Goal: Task Accomplishment & Management: Complete application form

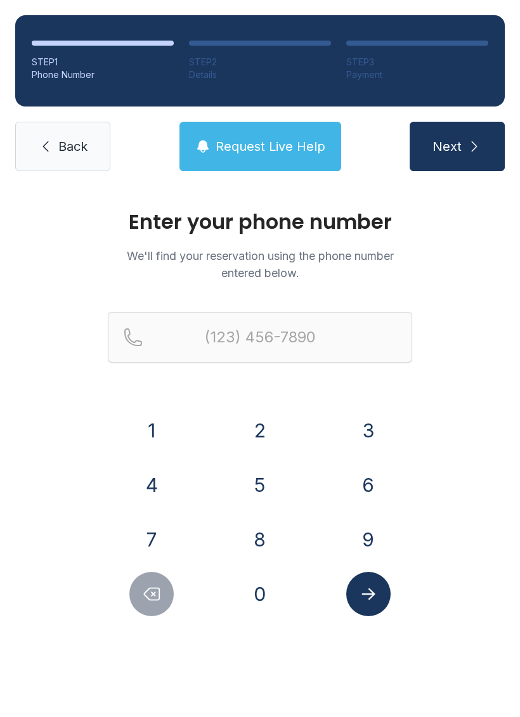
click at [371, 487] on button "6" at bounding box center [368, 485] width 44 height 44
click at [246, 529] on button "8" at bounding box center [260, 539] width 44 height 44
click at [373, 584] on icon "Submit lookup form" at bounding box center [368, 593] width 19 height 19
click at [462, 461] on div "Enter your phone number We'll find your reservation using the phone number ente…" at bounding box center [260, 426] width 520 height 480
click at [151, 598] on icon "Delete number" at bounding box center [151, 593] width 19 height 19
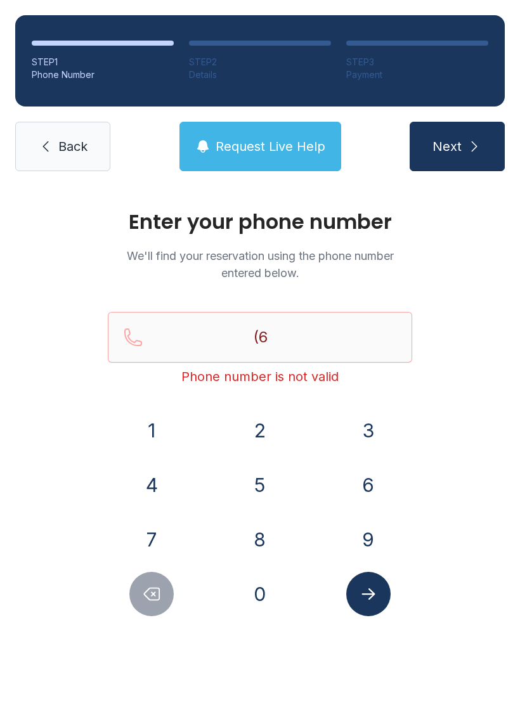
click at [165, 534] on button "7" at bounding box center [151, 539] width 44 height 44
click at [269, 539] on button "8" at bounding box center [260, 539] width 44 height 44
click at [371, 421] on button "3" at bounding box center [368, 430] width 44 height 44
click at [373, 486] on button "6" at bounding box center [368, 485] width 44 height 44
click at [273, 587] on button "0" at bounding box center [260, 594] width 44 height 44
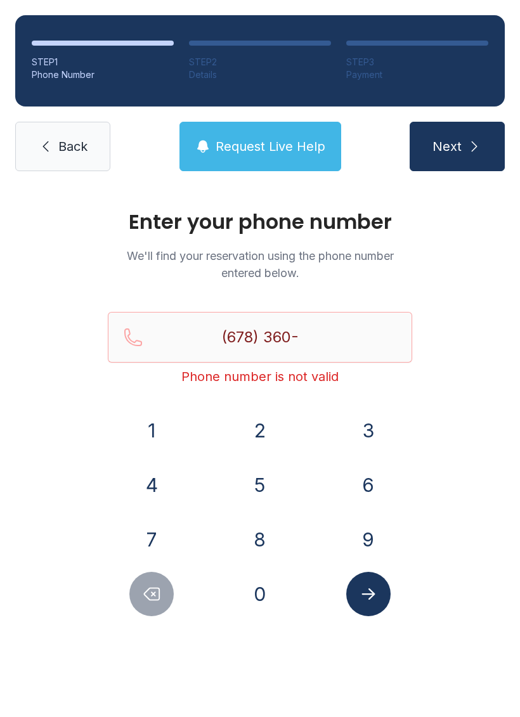
click at [271, 536] on button "8" at bounding box center [260, 539] width 44 height 44
click at [150, 538] on button "7" at bounding box center [151, 539] width 44 height 44
click at [263, 487] on button "5" at bounding box center [260, 485] width 44 height 44
click at [382, 490] on button "6" at bounding box center [368, 485] width 44 height 44
type input "[PHONE_NUMBER]"
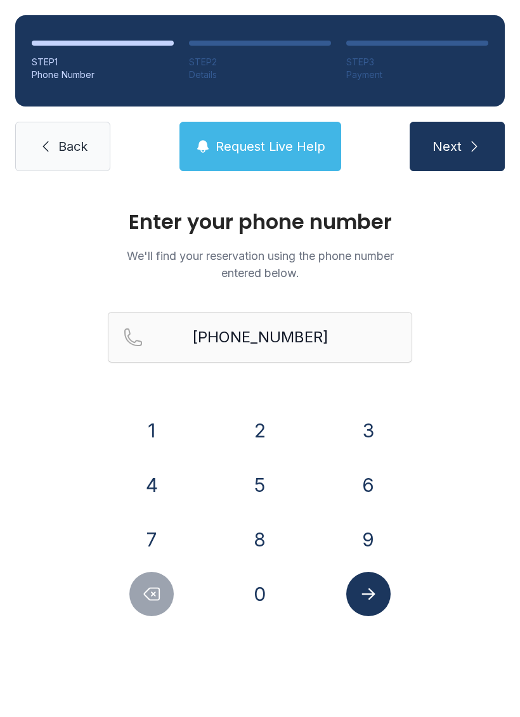
click at [382, 601] on button "Submit lookup form" at bounding box center [368, 594] width 44 height 44
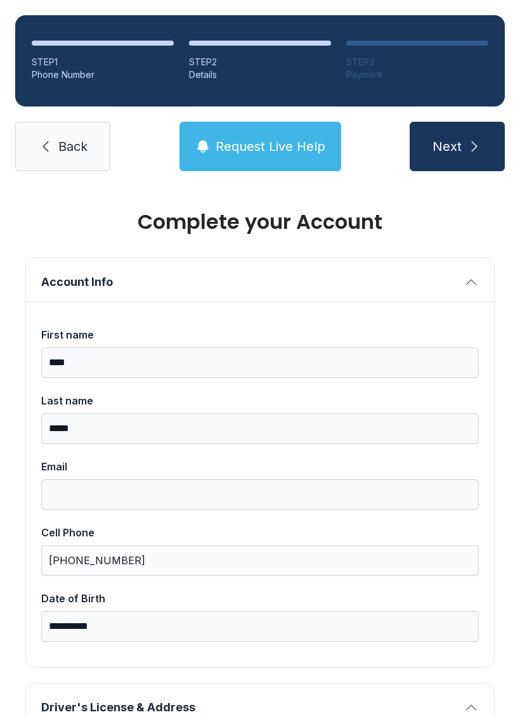
click at [456, 146] on span "Next" at bounding box center [446, 147] width 29 height 18
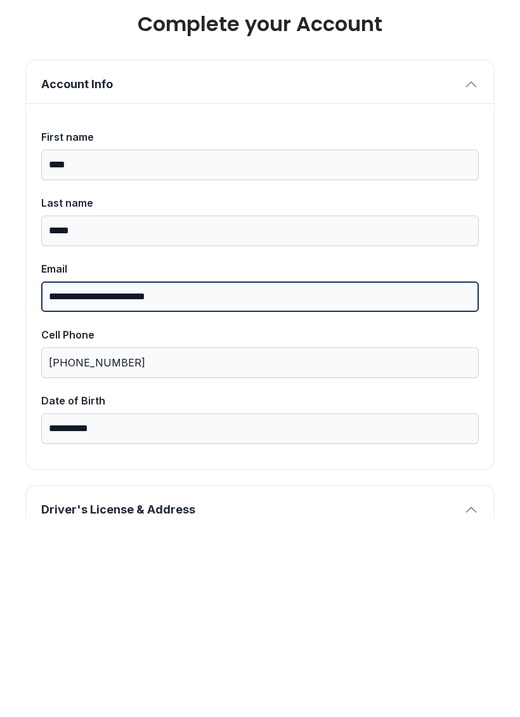
type input "**********"
click at [456, 122] on button "Next" at bounding box center [456, 146] width 95 height 49
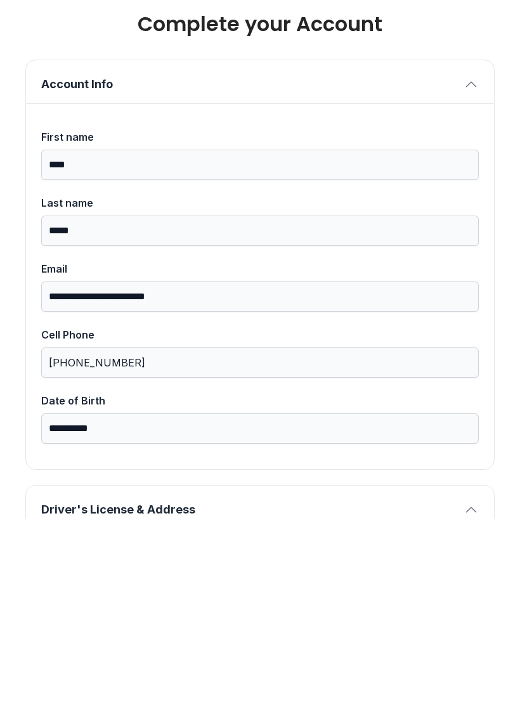
type input "*"
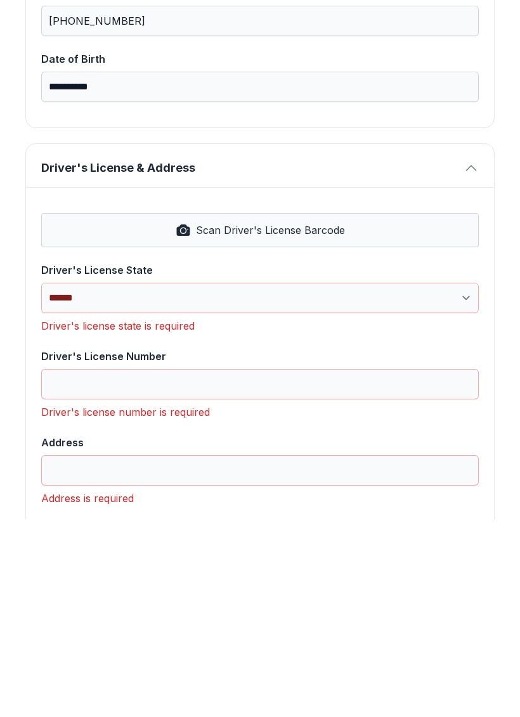
scroll to position [342, 0]
click at [460, 480] on select "**********" at bounding box center [259, 495] width 437 height 30
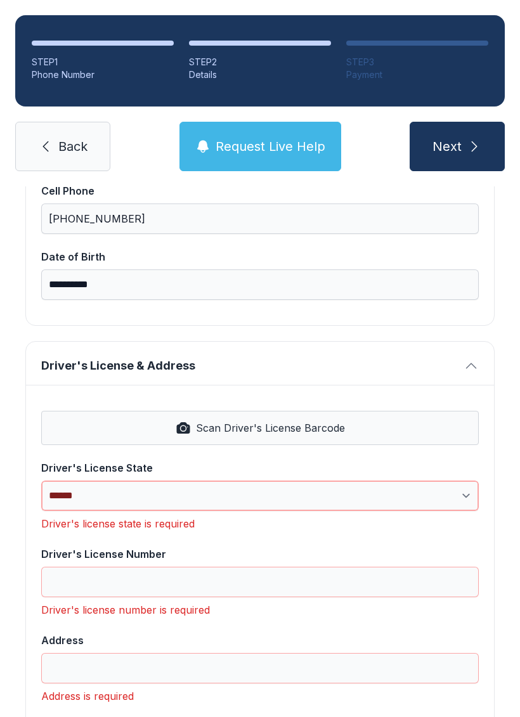
select select "**"
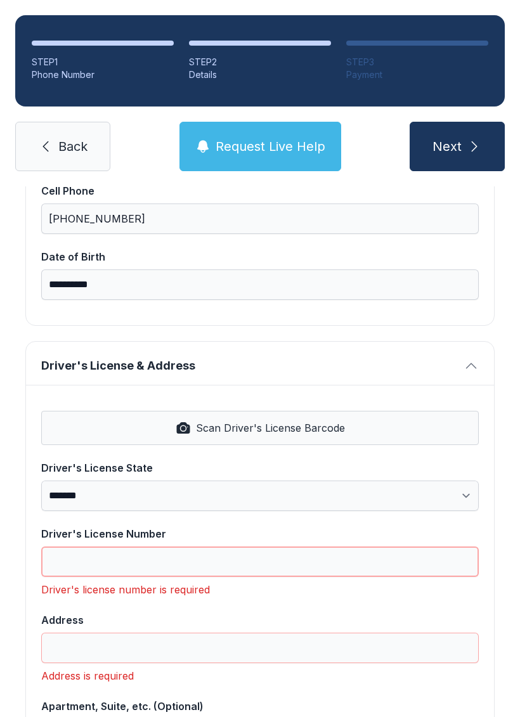
click at [292, 546] on input "Driver's License Number" at bounding box center [259, 561] width 437 height 30
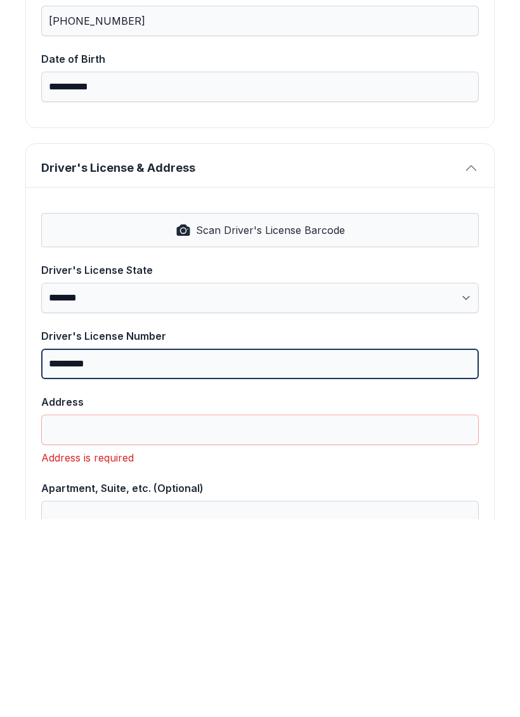
type input "*********"
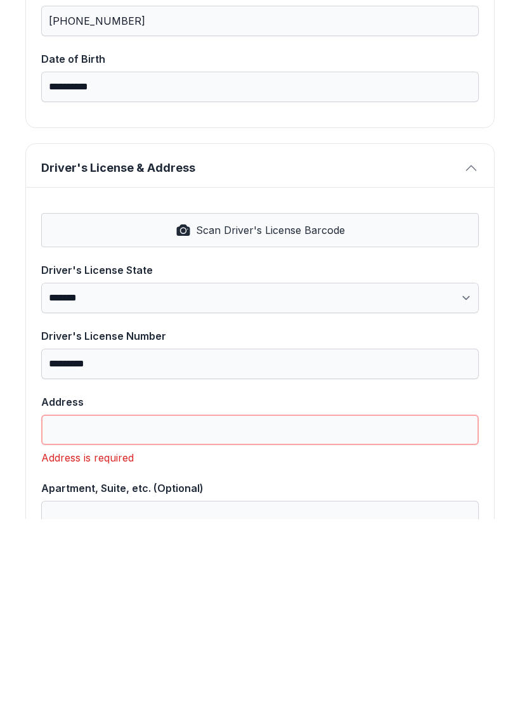
click at [241, 612] on input "Address" at bounding box center [259, 627] width 437 height 30
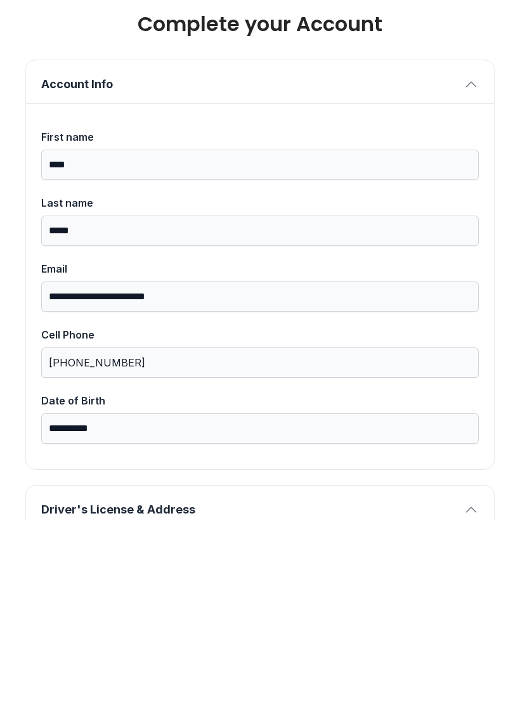
scroll to position [0, 0]
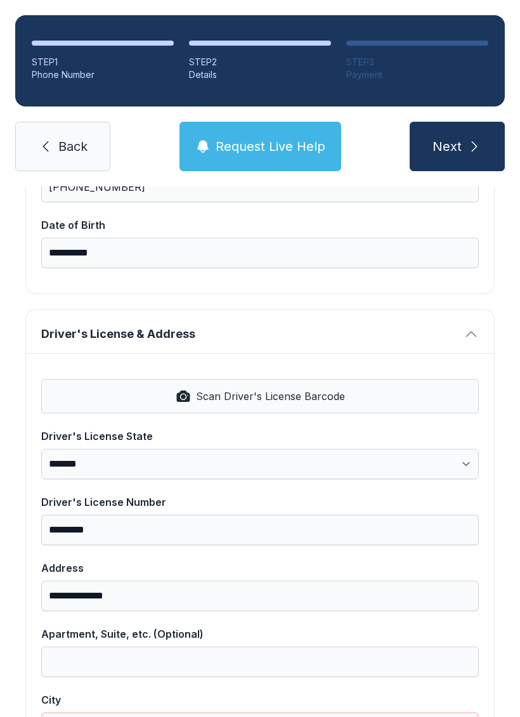
scroll to position [376, 0]
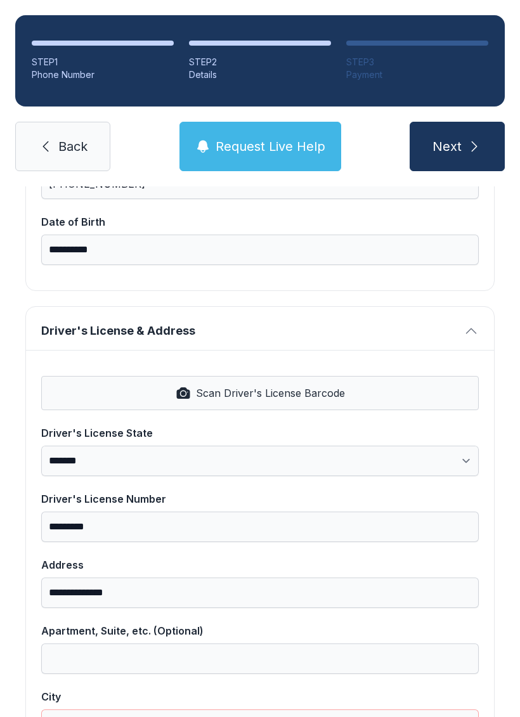
click at [231, 385] on span "Scan Driver's License Barcode" at bounding box center [270, 392] width 149 height 15
type input "**********"
type input "*******"
select select "**"
type input "*****"
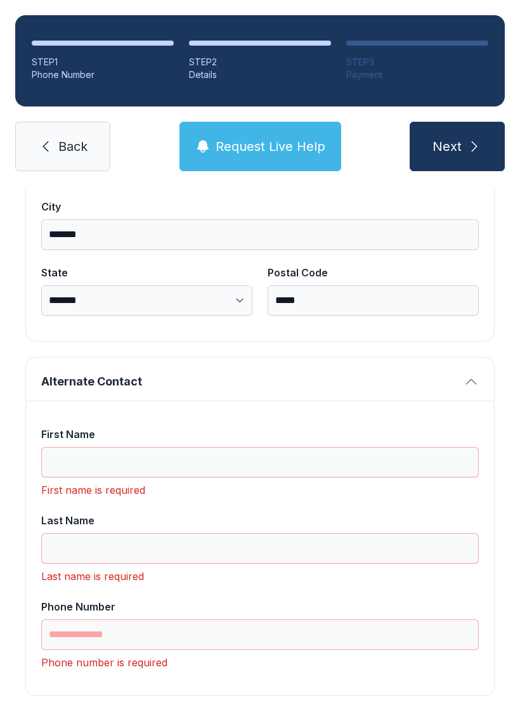
scroll to position [865, 0]
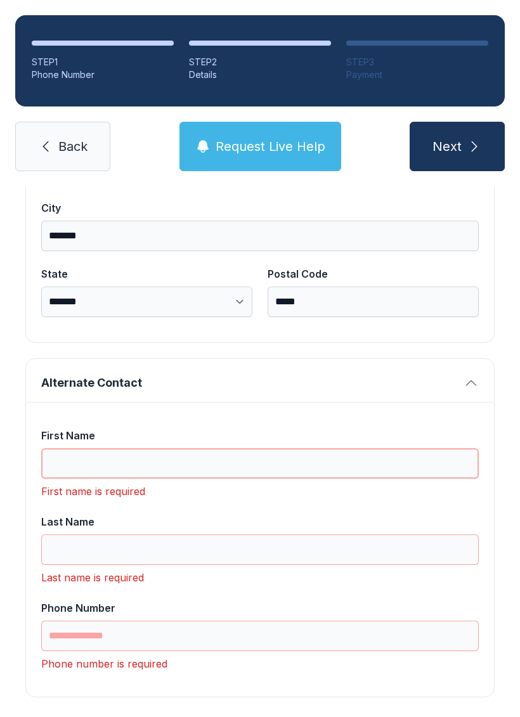
click at [116, 448] on input "First Name" at bounding box center [259, 463] width 437 height 30
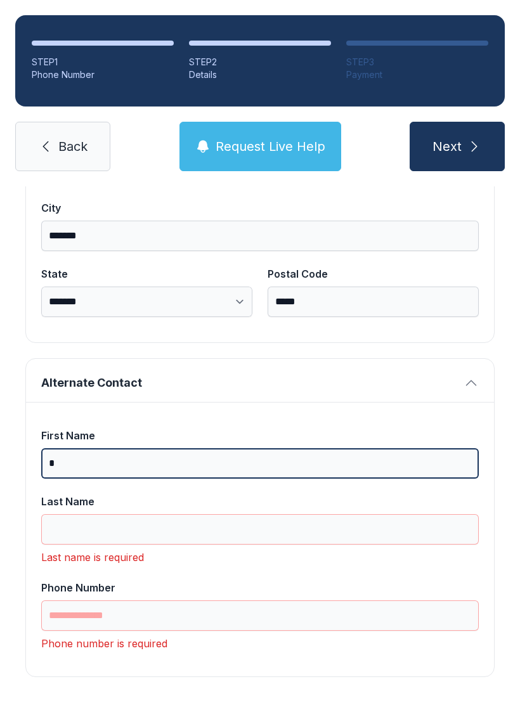
scroll to position [845, 0]
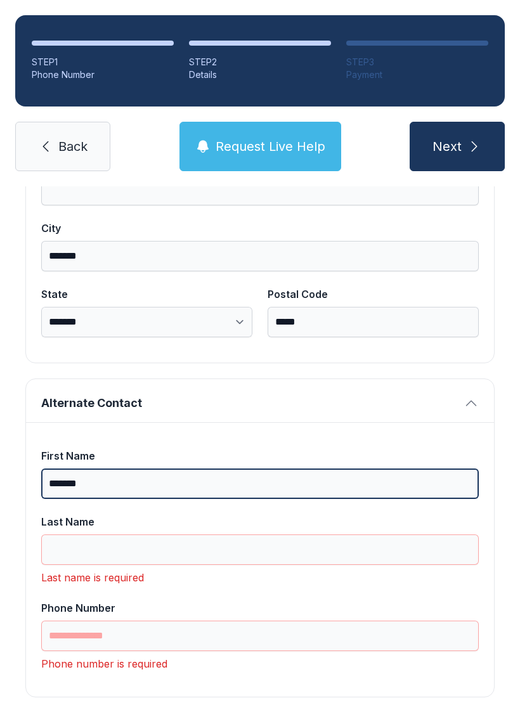
type input "******"
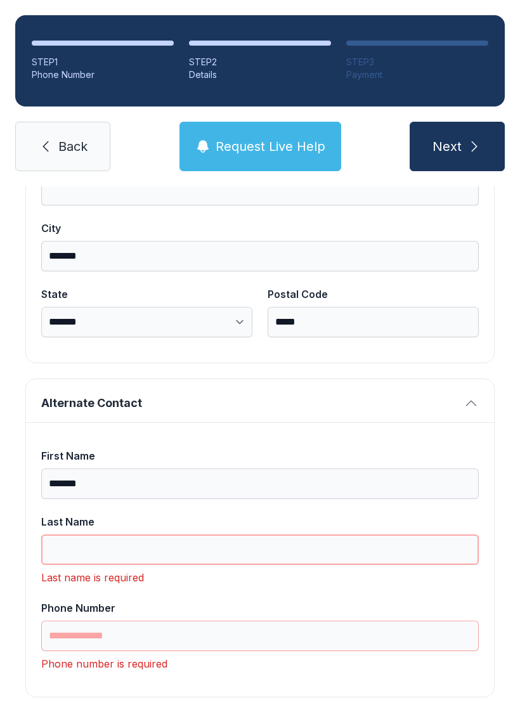
click at [149, 534] on input "Last Name" at bounding box center [259, 549] width 437 height 30
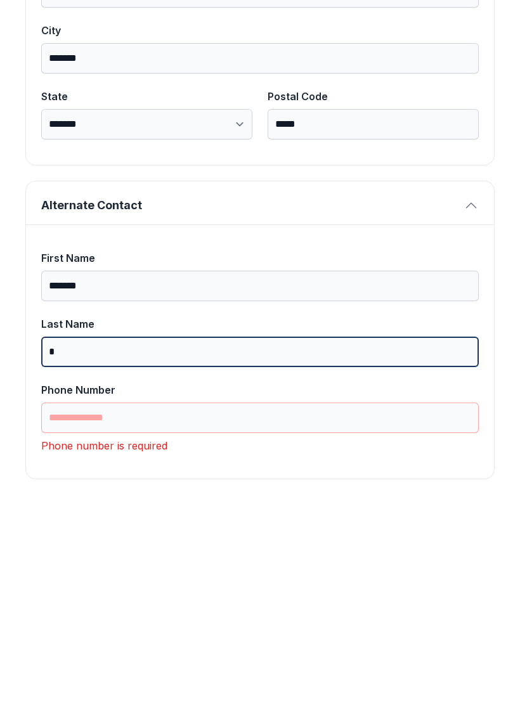
scroll to position [825, 0]
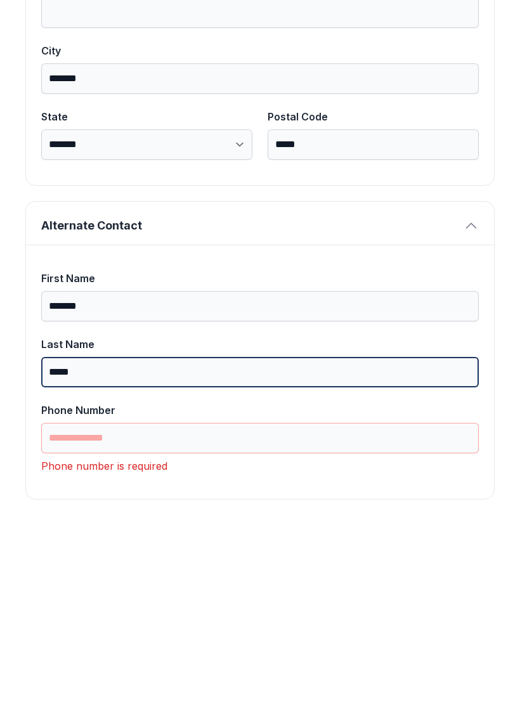
type input "*****"
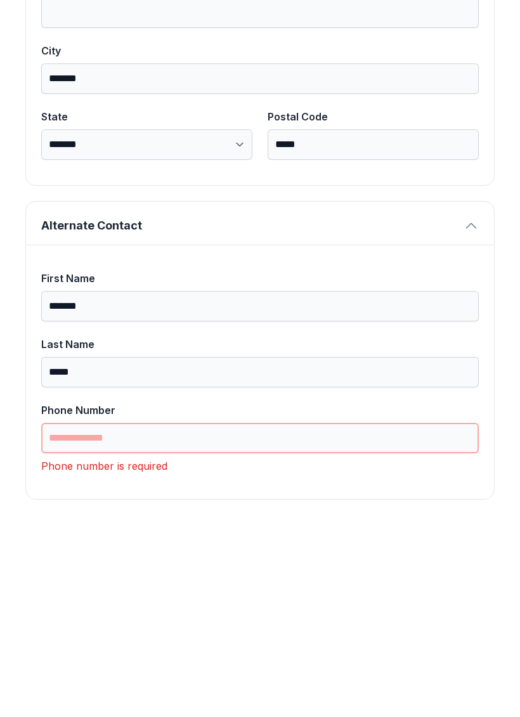
click at [180, 620] on input "Phone Number" at bounding box center [259, 635] width 437 height 30
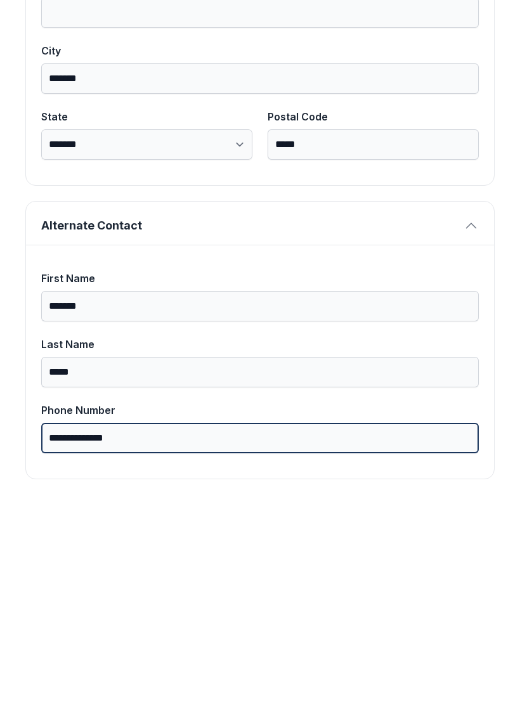
scroll to position [804, 0]
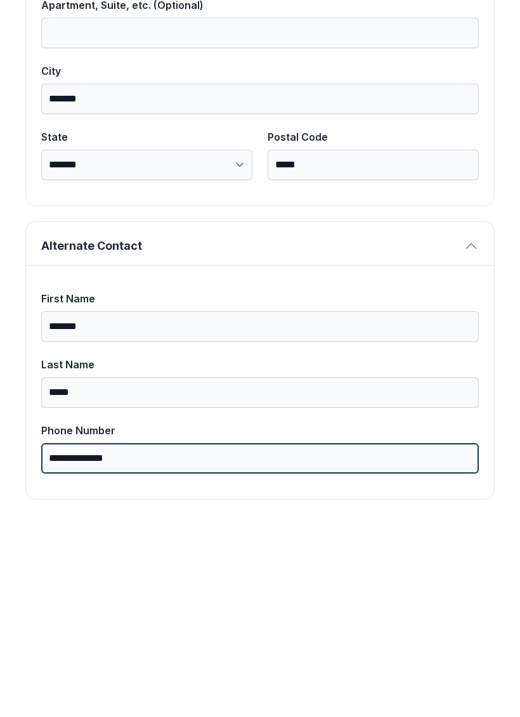
type input "**********"
click at [456, 122] on button "Next" at bounding box center [456, 146] width 95 height 49
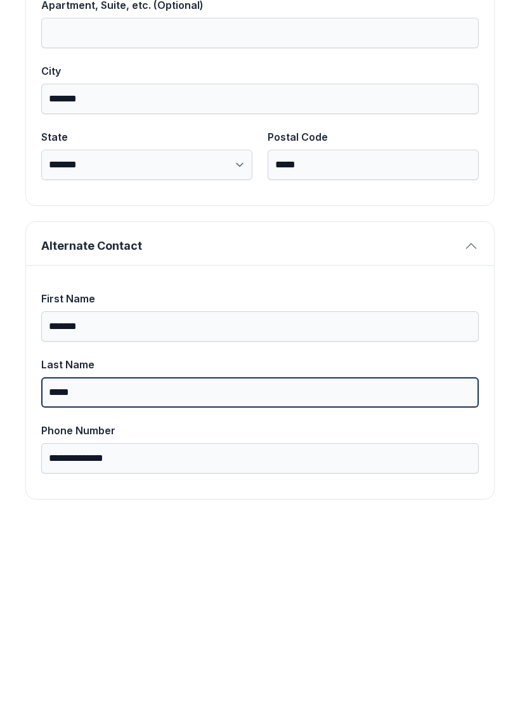
scroll to position [0, 0]
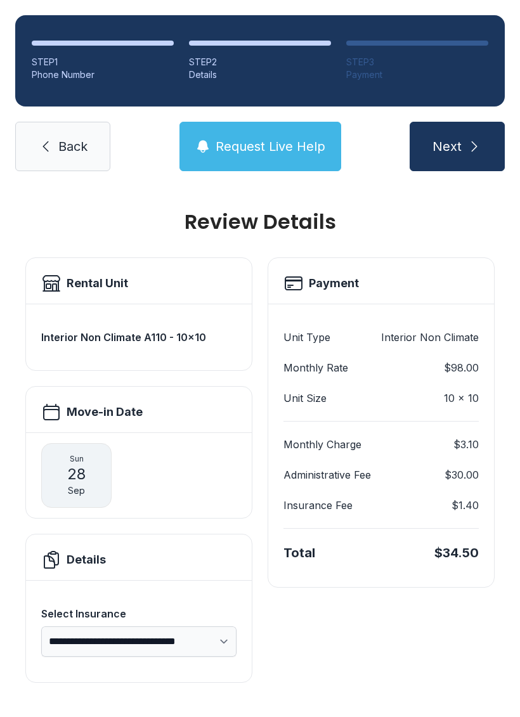
click at [477, 139] on icon "submit" at bounding box center [473, 146] width 15 height 15
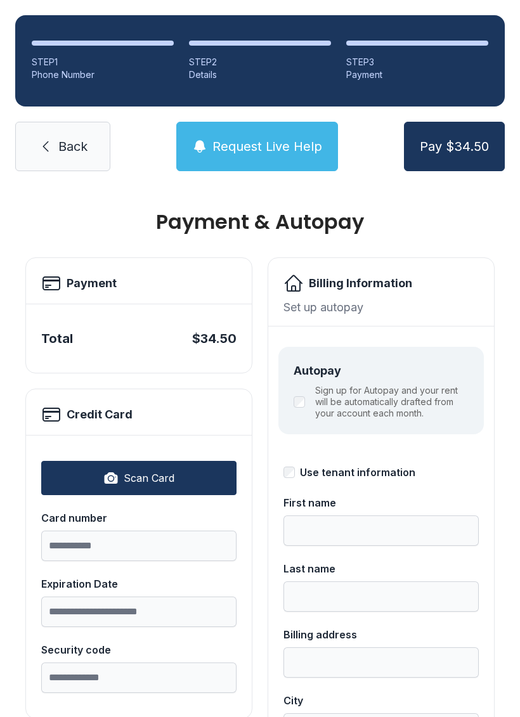
click at [73, 145] on span "Back" at bounding box center [72, 147] width 29 height 18
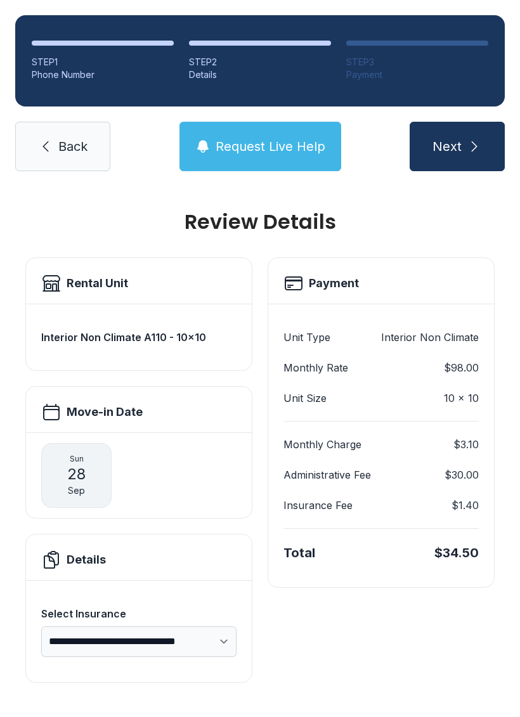
click at [455, 142] on span "Next" at bounding box center [446, 147] width 29 height 18
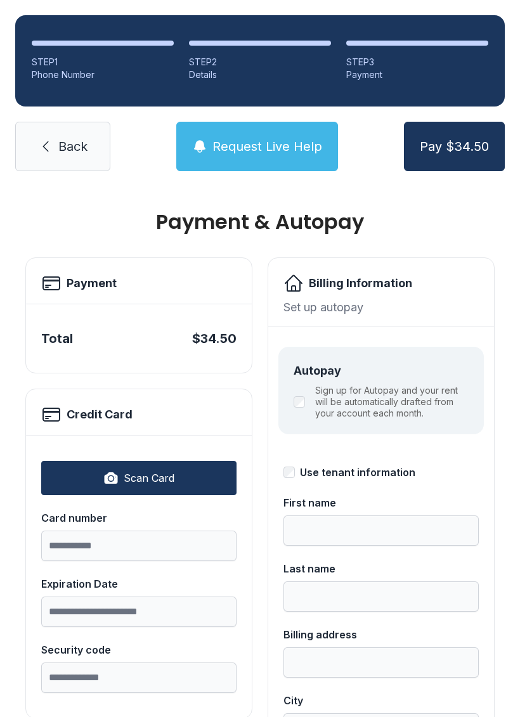
click at [81, 148] on span "Back" at bounding box center [72, 147] width 29 height 18
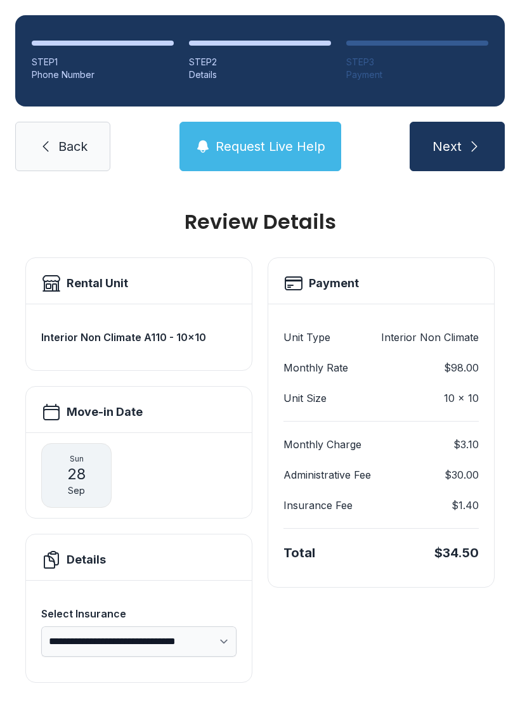
click at [100, 146] on link "Back" at bounding box center [62, 146] width 95 height 49
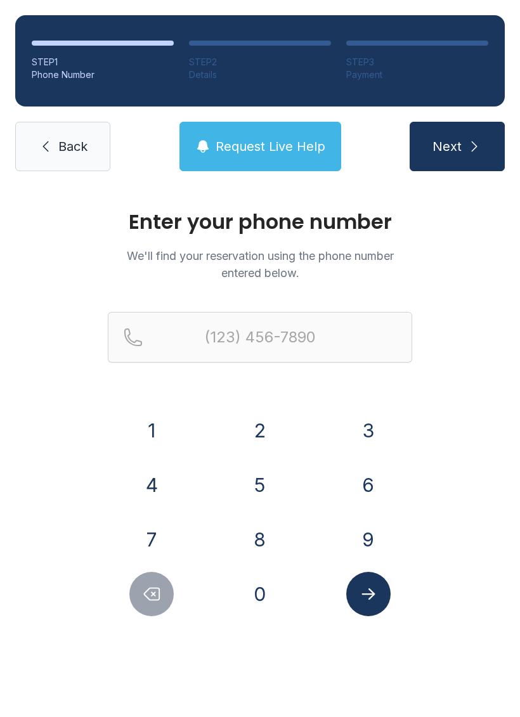
click at [463, 158] on button "Next" at bounding box center [456, 146] width 95 height 49
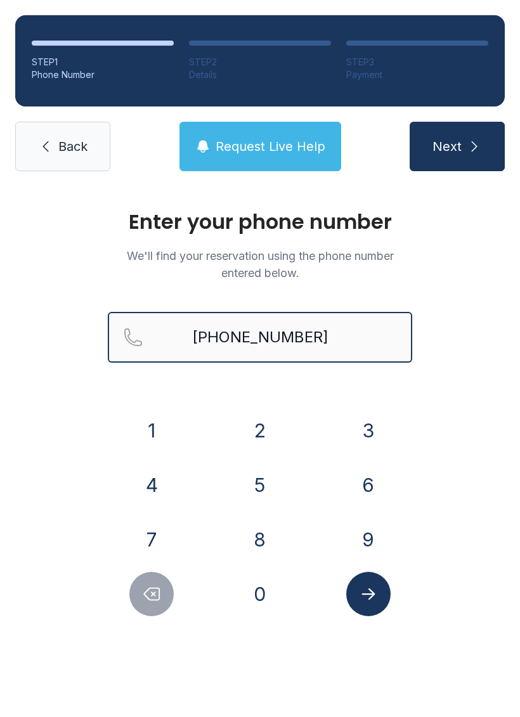
type input "[PHONE_NUMBER]"
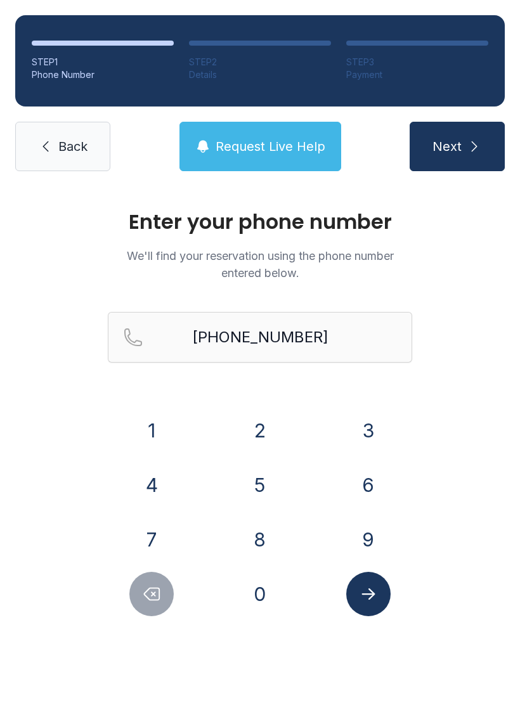
click at [467, 151] on icon "submit" at bounding box center [473, 146] width 15 height 15
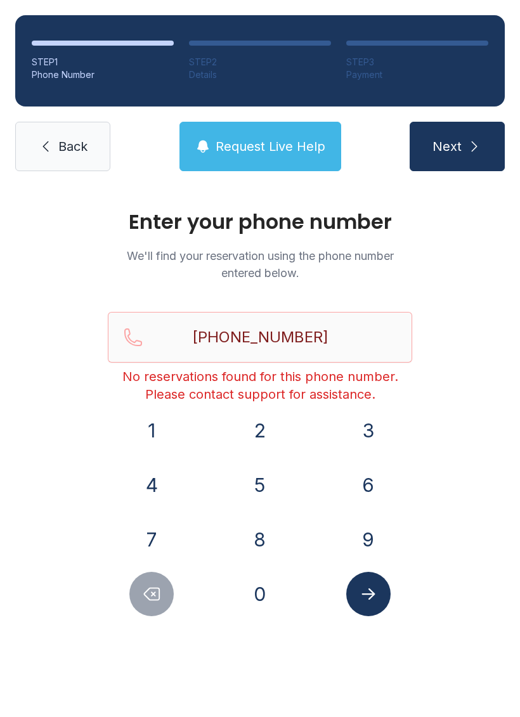
click at [379, 604] on button "Submit lookup form" at bounding box center [368, 594] width 44 height 44
click at [373, 596] on icon "Submit lookup form" at bounding box center [368, 593] width 19 height 19
click at [82, 141] on span "Back" at bounding box center [72, 147] width 29 height 18
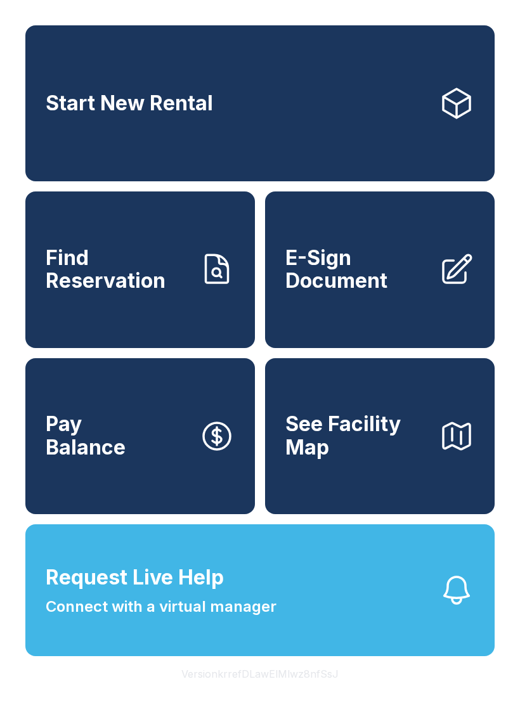
click at [338, 269] on span "E-Sign Document" at bounding box center [356, 270] width 143 height 46
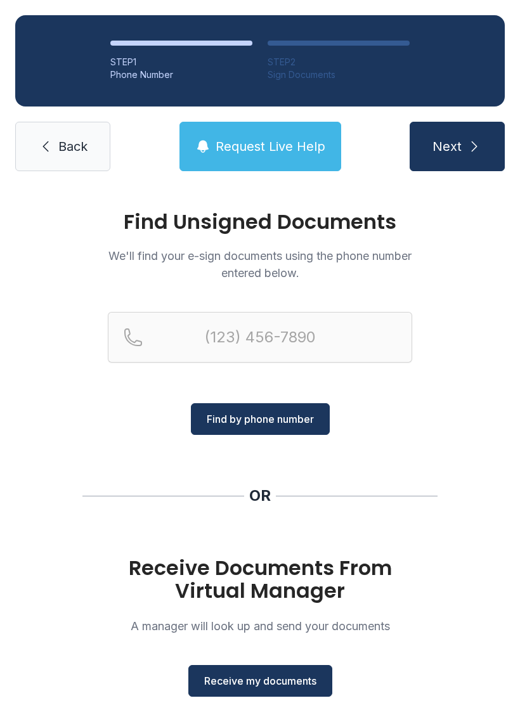
click at [276, 687] on span "Receive my documents" at bounding box center [260, 680] width 112 height 15
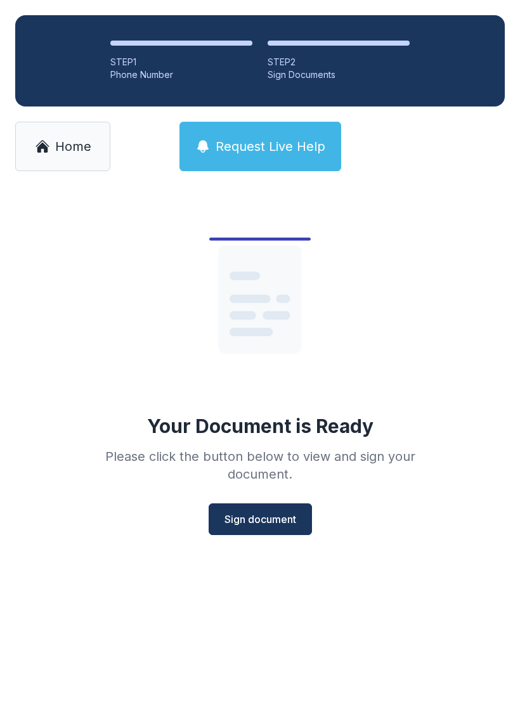
click at [267, 527] on button "Sign document" at bounding box center [260, 519] width 103 height 32
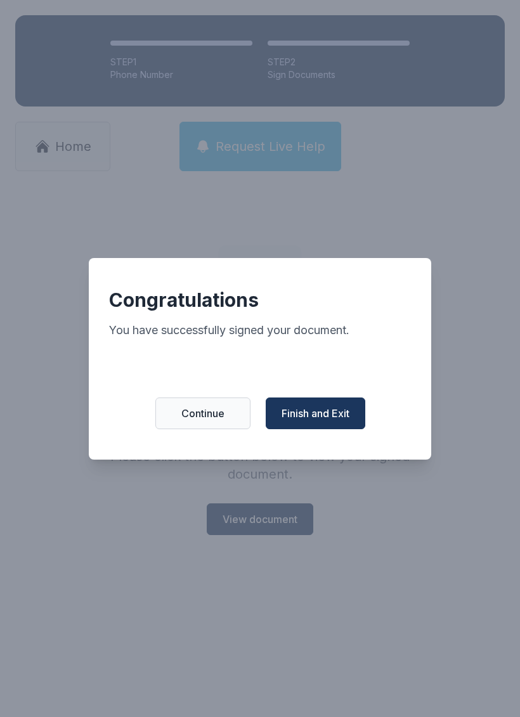
click at [330, 414] on span "Finish and Exit" at bounding box center [315, 413] width 68 height 15
